Goal: Task Accomplishment & Management: Use online tool/utility

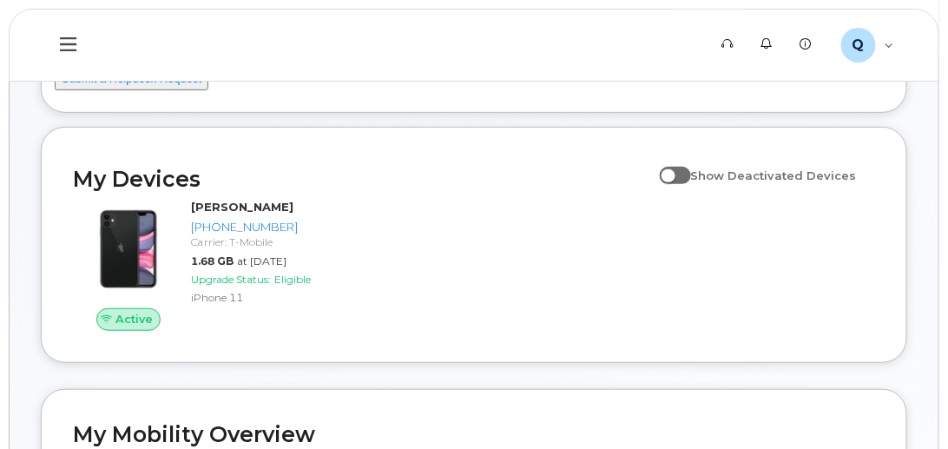
scroll to position [139, 0]
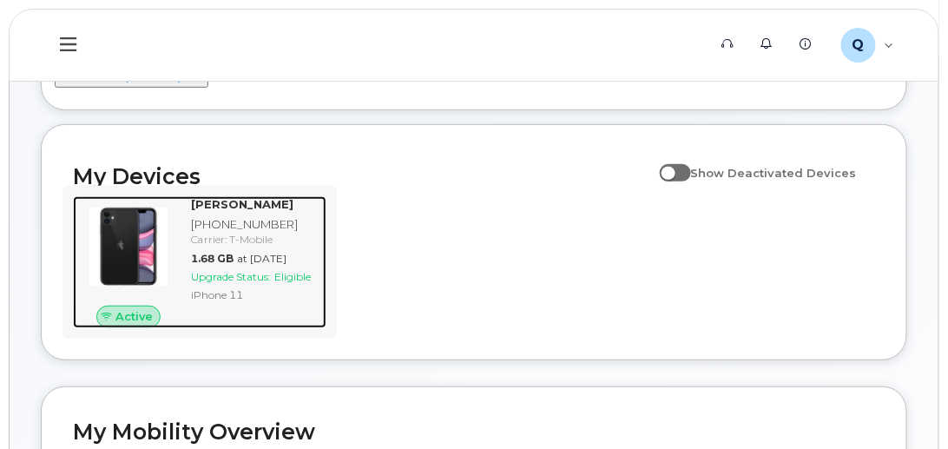
click at [217, 283] on span "Upgrade Status:" at bounding box center [231, 276] width 80 height 13
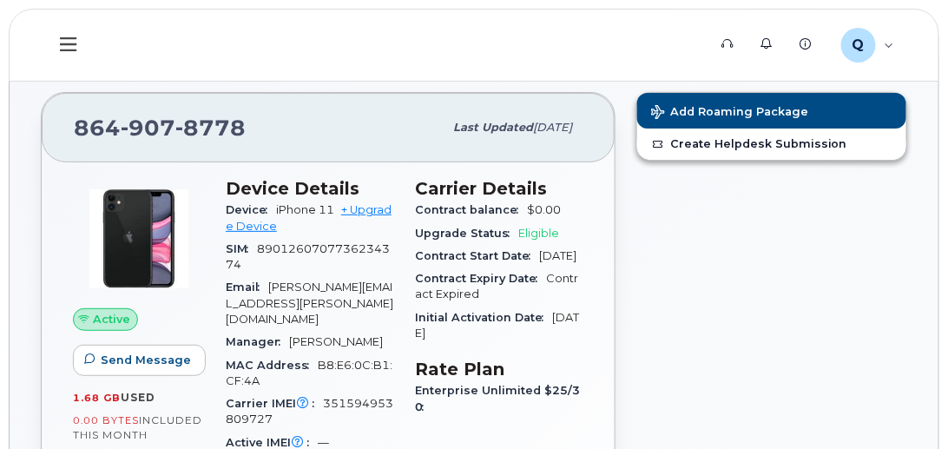
scroll to position [69, 0]
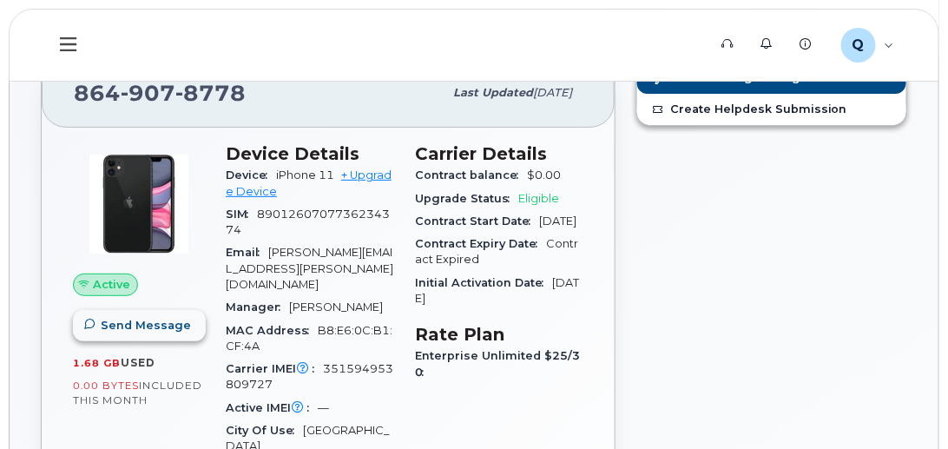
click at [108, 320] on span "Send Message" at bounding box center [146, 325] width 90 height 17
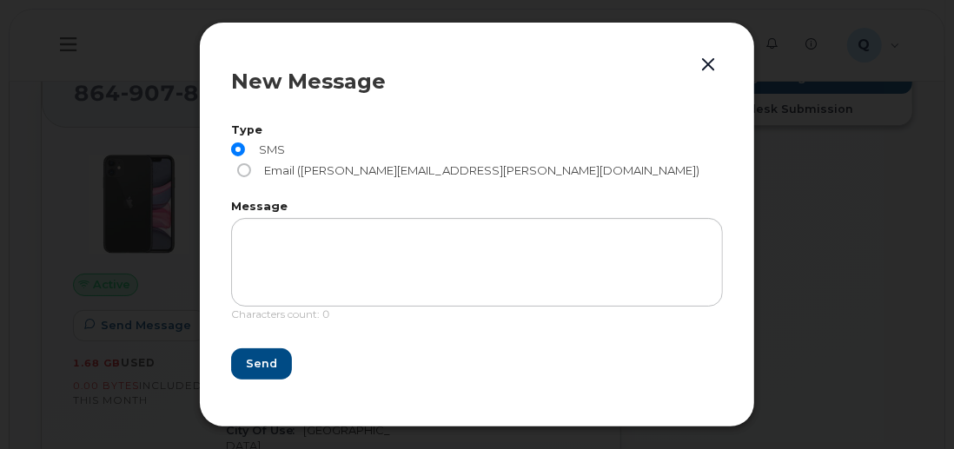
click at [709, 76] on button "button" at bounding box center [708, 65] width 26 height 24
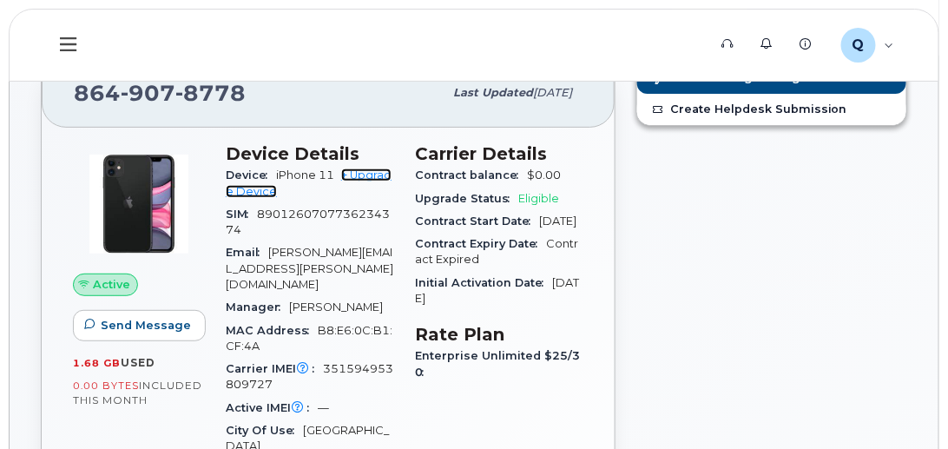
click at [368, 170] on link "+ Upgrade Device" at bounding box center [309, 182] width 166 height 29
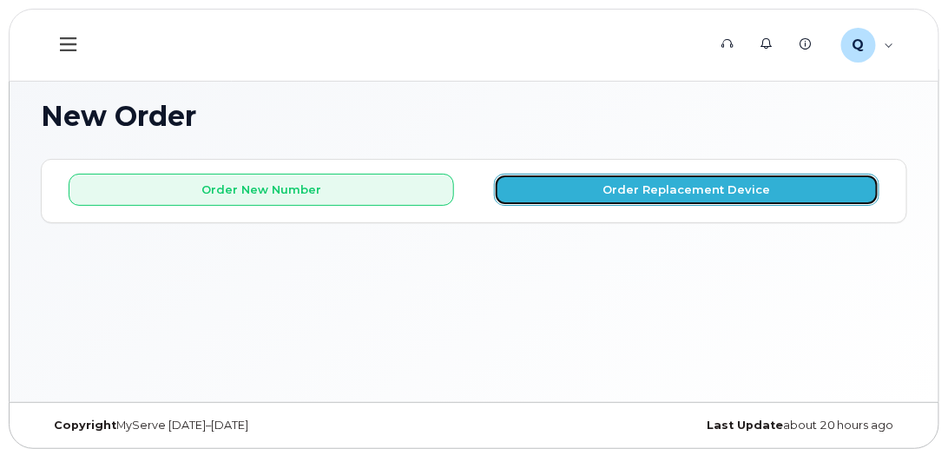
click at [600, 192] on button "Order Replacement Device" at bounding box center [687, 190] width 386 height 32
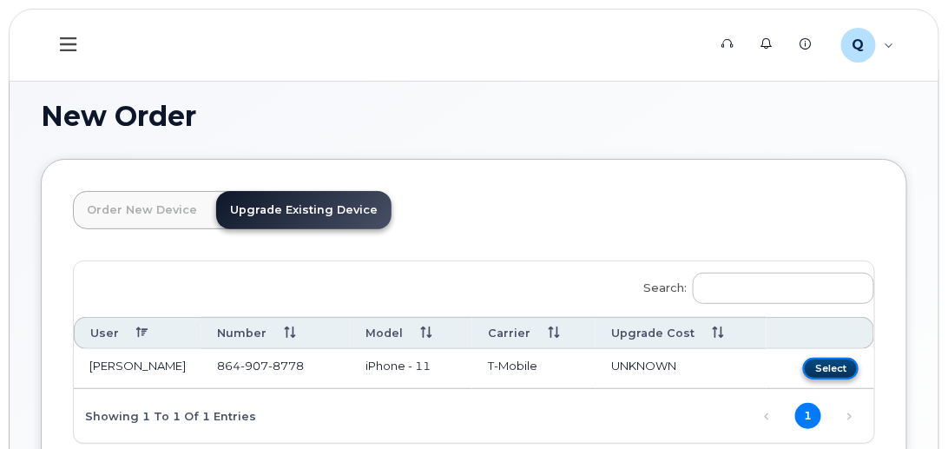
click at [835, 371] on button "Select" at bounding box center [831, 369] width 56 height 22
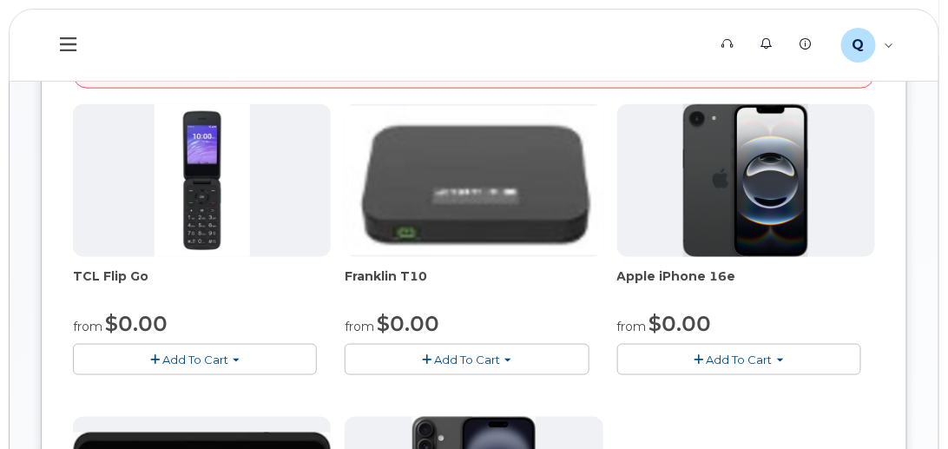
scroll to position [347, 0]
